Goal: Task Accomplishment & Management: Manage account settings

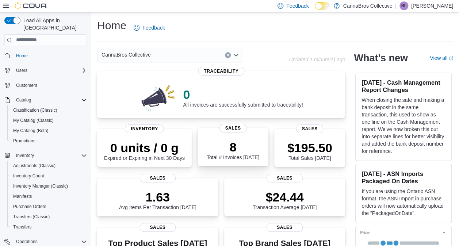
click at [241, 150] on p "8" at bounding box center [233, 147] width 53 height 15
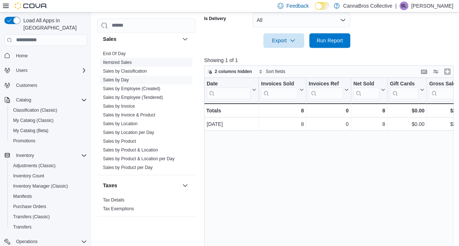
scroll to position [508, 0]
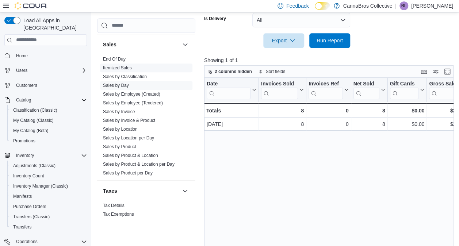
click at [169, 69] on span "Itemized Sales" at bounding box center [146, 68] width 92 height 9
click at [142, 66] on span "Itemized Sales" at bounding box center [146, 68] width 92 height 9
click at [132, 70] on span "Itemized Sales" at bounding box center [146, 68] width 92 height 9
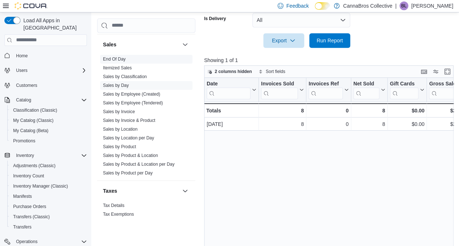
click at [134, 60] on span "End Of Day" at bounding box center [146, 59] width 92 height 9
click at [130, 66] on link "Itemized Sales" at bounding box center [117, 67] width 29 height 5
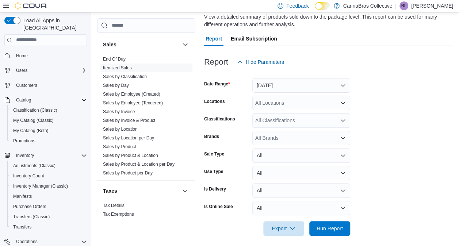
scroll to position [59, 0]
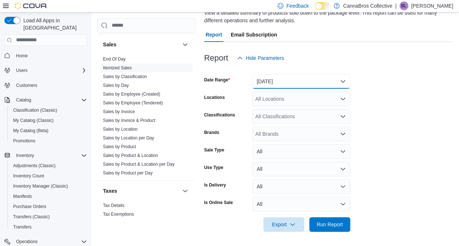
click at [348, 81] on button "Yesterday" at bounding box center [301, 81] width 98 height 15
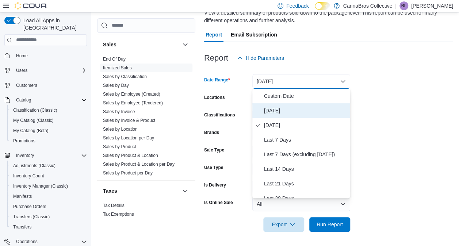
click at [294, 116] on button "Today" at bounding box center [301, 110] width 98 height 15
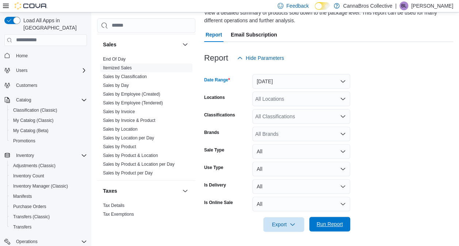
click at [335, 219] on span "Run Report" at bounding box center [330, 224] width 32 height 15
click at [335, 219] on span "Run Report" at bounding box center [328, 224] width 35 height 15
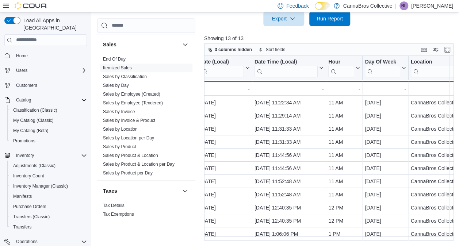
scroll to position [30, 0]
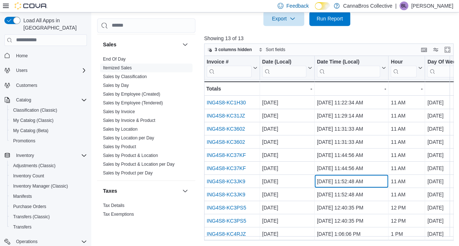
click at [337, 178] on div "Oct 11, 2025, 11:52:48 AM" at bounding box center [351, 181] width 69 height 9
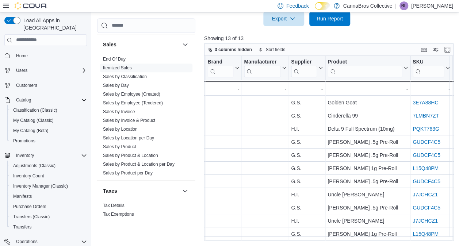
scroll to position [30, 730]
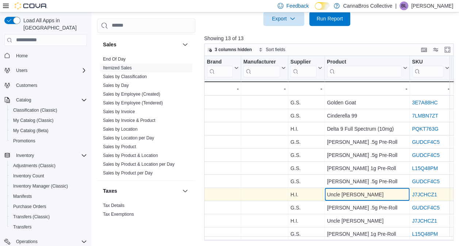
click at [349, 195] on div "Uncle Snoop - Product, column 18, row 10" at bounding box center [367, 194] width 85 height 13
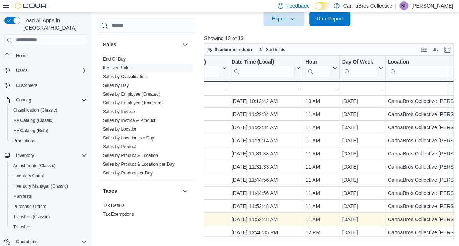
scroll to position [1, 0]
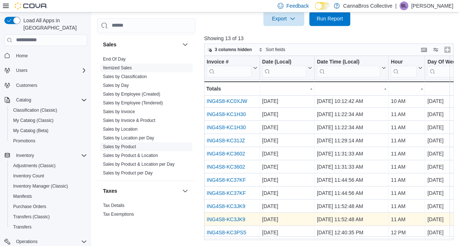
click at [117, 147] on link "Sales by Product" at bounding box center [119, 146] width 33 height 5
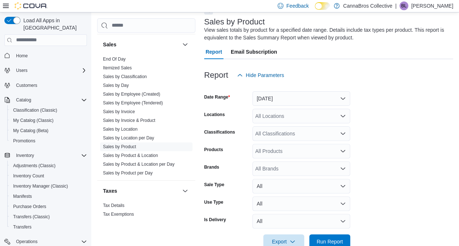
scroll to position [24, 0]
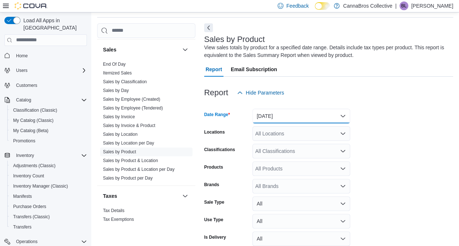
click at [290, 120] on button "Yesterday" at bounding box center [301, 116] width 98 height 15
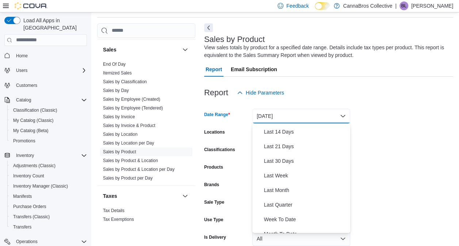
scroll to position [110, 0]
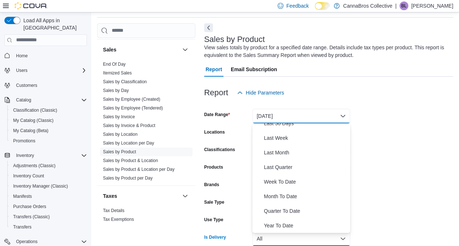
click at [285, 233] on button "All" at bounding box center [301, 239] width 98 height 15
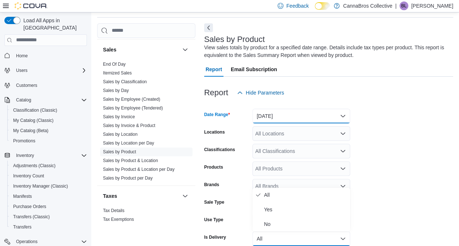
click at [312, 118] on button "Yesterday" at bounding box center [301, 116] width 98 height 15
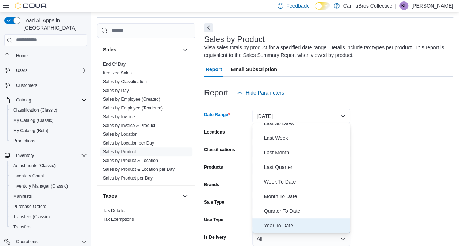
click at [272, 229] on span "Year To Date" at bounding box center [305, 225] width 83 height 9
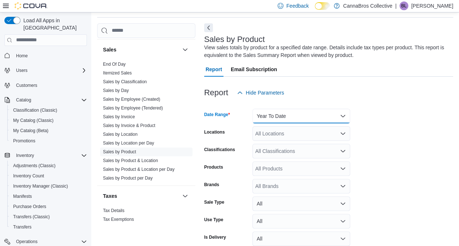
scroll to position [59, 0]
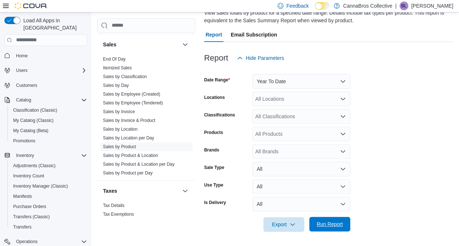
click at [330, 226] on span "Run Report" at bounding box center [330, 224] width 26 height 7
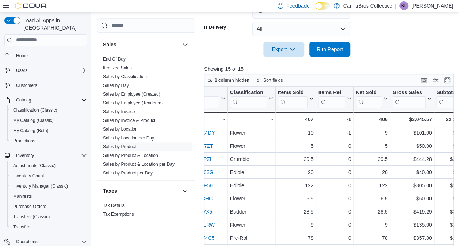
scroll to position [0, 107]
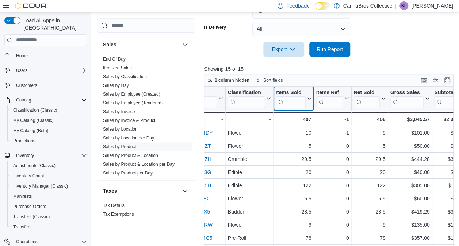
click at [309, 101] on button "Items Sold" at bounding box center [294, 98] width 36 height 19
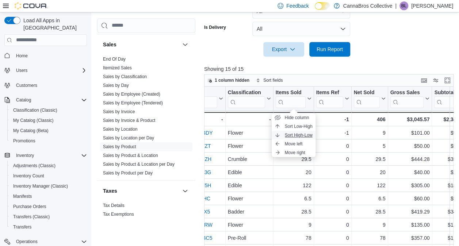
click at [294, 137] on span "Sort High-Low" at bounding box center [299, 135] width 28 height 6
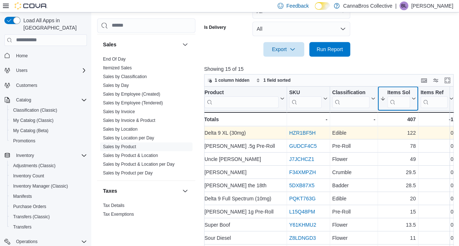
scroll to position [0, 0]
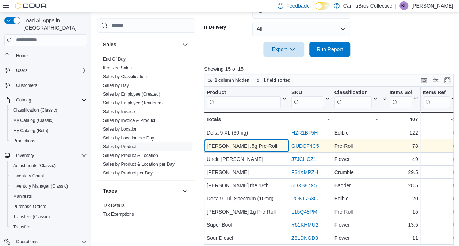
click at [247, 146] on div "Runtz .5g Pre-Roll" at bounding box center [247, 146] width 80 height 9
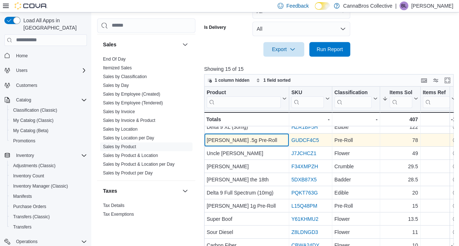
scroll to position [7, 0]
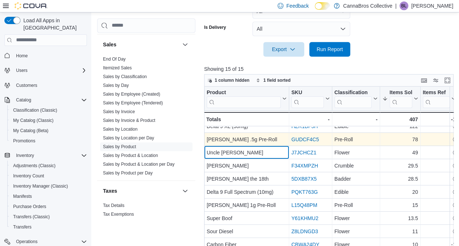
click at [266, 149] on div "Uncle Snoop" at bounding box center [247, 152] width 80 height 9
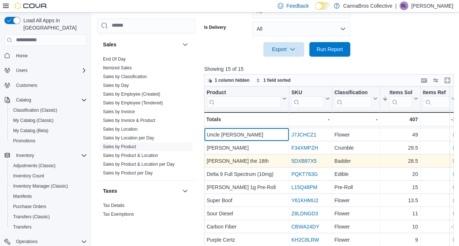
scroll to position [25, 0]
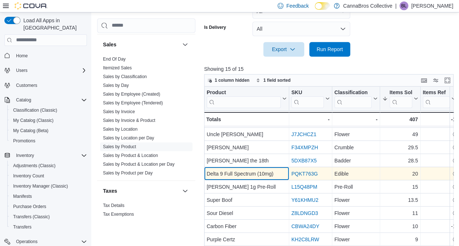
click at [260, 174] on div "Delta 9 Full Spectrum (10mg)" at bounding box center [247, 173] width 80 height 9
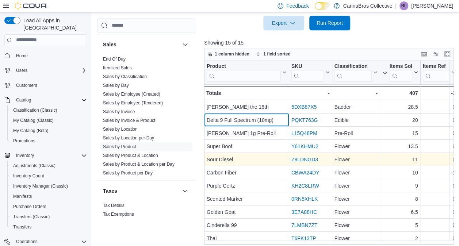
scroll to position [265, 0]
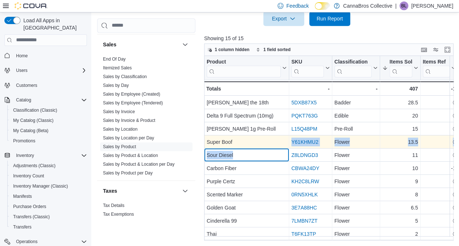
drag, startPoint x: 269, startPoint y: 145, endPoint x: 269, endPoint y: 137, distance: 8.8
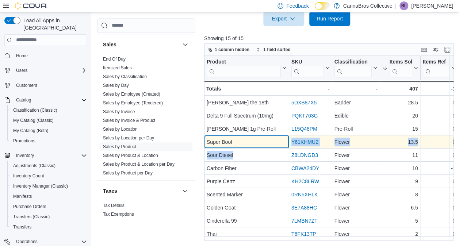
click at [269, 138] on div "Super Boof" at bounding box center [247, 142] width 80 height 9
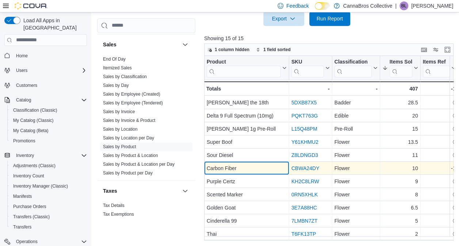
click at [264, 162] on div "Carbon Fiber - Product, column 1, row 10" at bounding box center [246, 168] width 85 height 13
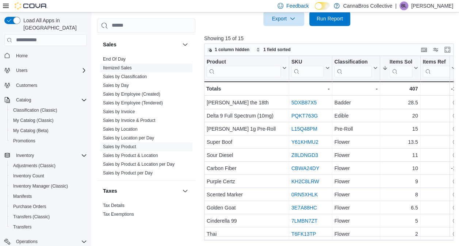
click at [146, 66] on span "Itemized Sales" at bounding box center [146, 68] width 92 height 9
click at [136, 68] on span "Itemized Sales" at bounding box center [146, 68] width 92 height 9
click at [127, 69] on span "Itemized Sales" at bounding box center [146, 68] width 92 height 9
click at [132, 64] on span "Itemized Sales" at bounding box center [146, 68] width 92 height 9
click at [129, 66] on link "Itemized Sales" at bounding box center [117, 67] width 29 height 5
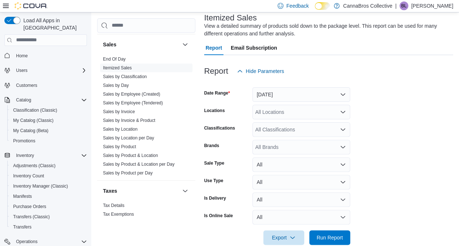
scroll to position [59, 0]
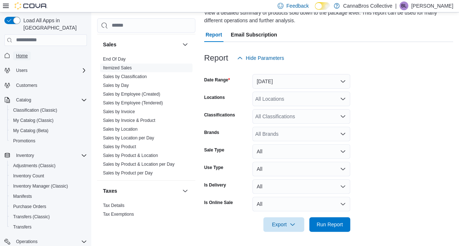
click at [21, 53] on span "Home" at bounding box center [22, 56] width 12 height 6
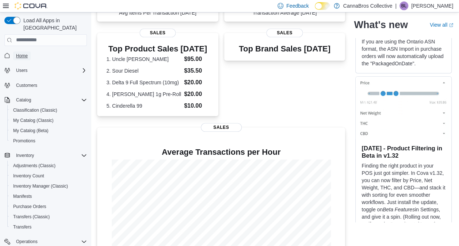
scroll to position [196, 0]
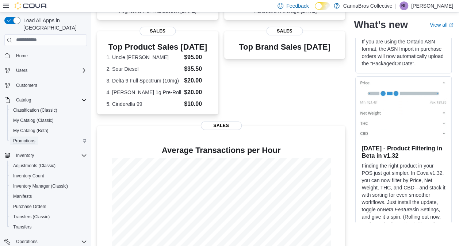
click at [28, 138] on span "Promotions" at bounding box center [24, 141] width 22 height 9
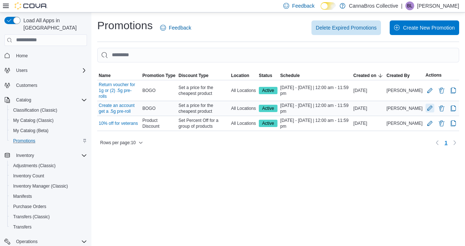
click at [429, 104] on button "Edit Promotion" at bounding box center [429, 108] width 9 height 9
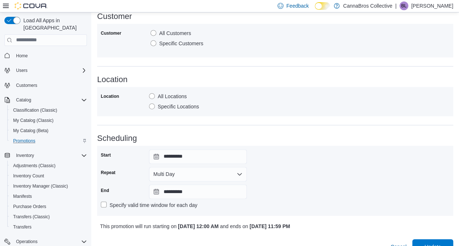
scroll to position [520, 0]
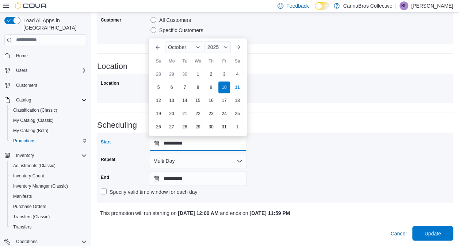
click at [201, 144] on input "**********" at bounding box center [198, 143] width 98 height 15
click at [157, 100] on div "12" at bounding box center [158, 100] width 13 height 13
type input "**********"
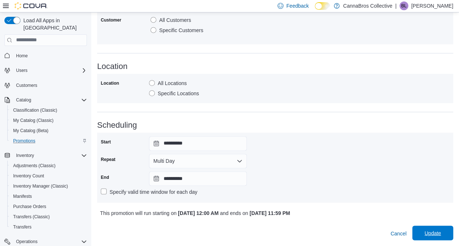
click at [436, 231] on span "Update" at bounding box center [432, 232] width 16 height 7
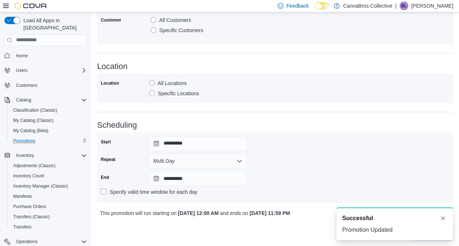
scroll to position [0, 0]
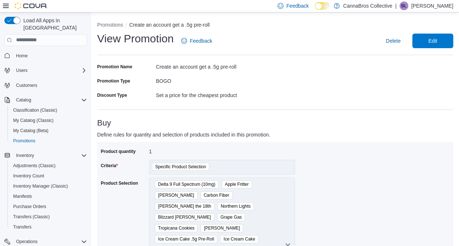
click at [444, 42] on span "Edit" at bounding box center [433, 40] width 32 height 15
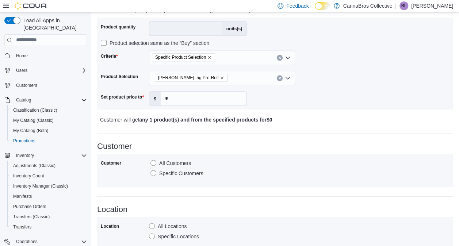
scroll to position [520, 0]
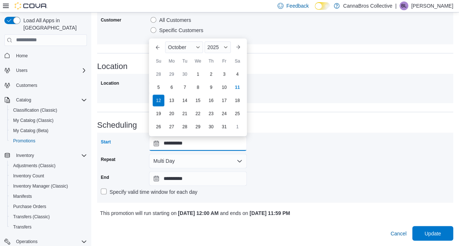
click at [155, 143] on input "**********" at bounding box center [198, 143] width 98 height 15
click at [235, 87] on div "11" at bounding box center [237, 87] width 13 height 13
type input "**********"
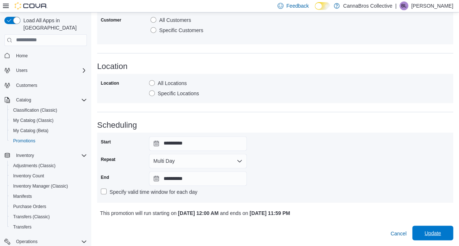
click at [449, 235] on span "Update" at bounding box center [433, 233] width 32 height 15
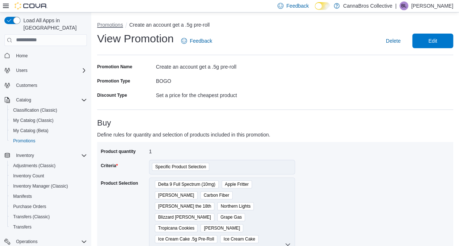
click at [114, 24] on button "Promotions" at bounding box center [110, 25] width 26 height 6
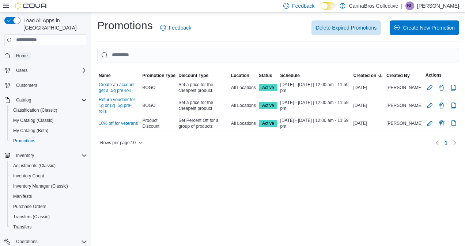
click at [19, 52] on span "Home" at bounding box center [22, 55] width 12 height 9
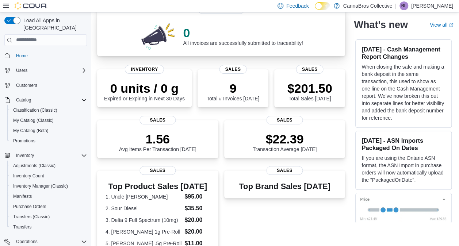
scroll to position [66, 0]
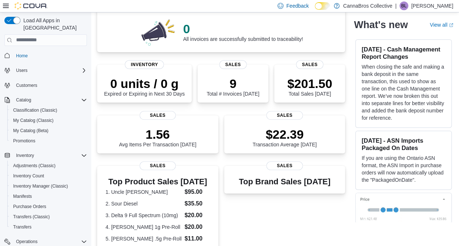
click at [319, 218] on div "Top Brand Sales [DATE] Sales" at bounding box center [284, 209] width 121 height 87
